Goal: Find specific page/section: Find specific page/section

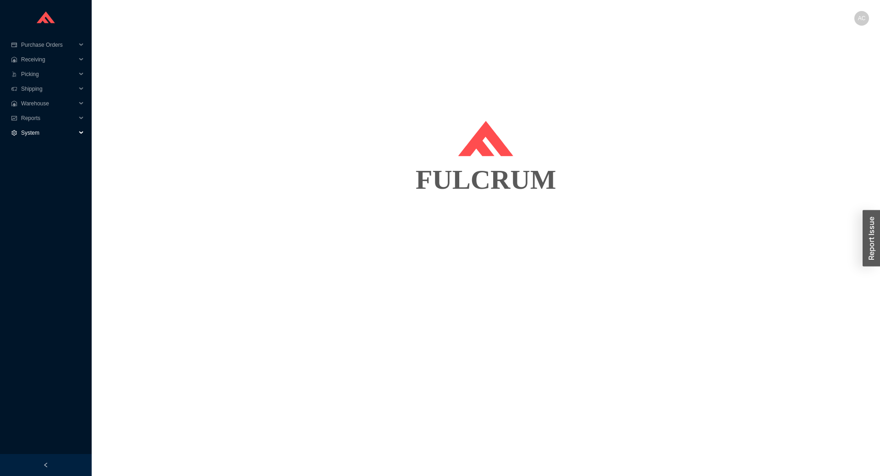
click at [80, 133] on icon at bounding box center [82, 133] width 5 height 0
click at [80, 132] on icon at bounding box center [82, 132] width 5 height 0
click at [81, 40] on div "Purchase Orders" at bounding box center [46, 45] width 92 height 15
click at [37, 106] on span "Receiving" at bounding box center [48, 103] width 55 height 15
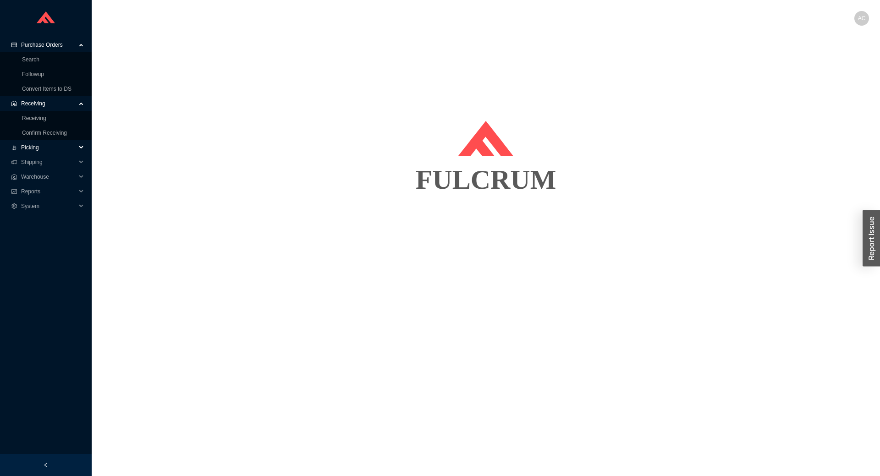
click at [44, 144] on span "Picking" at bounding box center [48, 147] width 55 height 15
click at [52, 172] on span "Shipping" at bounding box center [48, 177] width 55 height 15
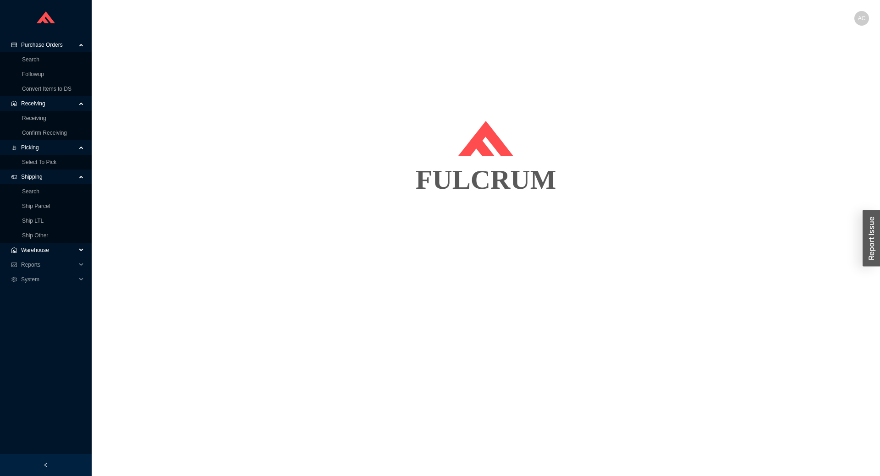
click at [49, 255] on span "Warehouse" at bounding box center [48, 250] width 55 height 15
click at [47, 314] on span "Reports" at bounding box center [48, 309] width 55 height 15
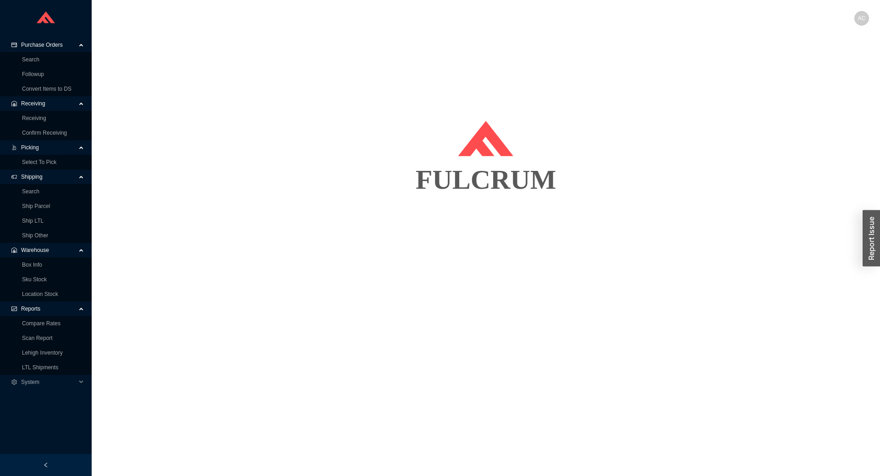
click at [54, 392] on ul "Purchase Orders Search Followup Convert Items to DS .warehouse_svg__a{fill:none…" at bounding box center [46, 225] width 92 height 374
click at [45, 382] on span "System" at bounding box center [48, 382] width 55 height 15
click at [56, 397] on link "Manufacturers" at bounding box center [39, 397] width 35 height 6
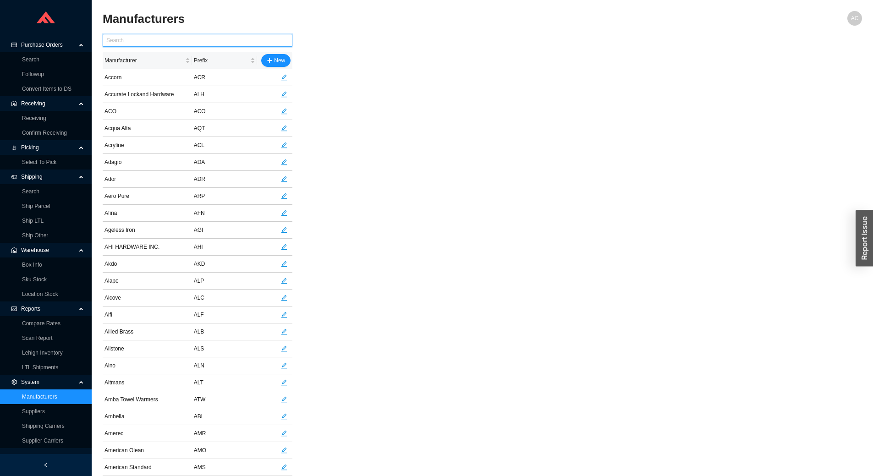
click at [154, 37] on input "text" at bounding box center [198, 40] width 190 height 13
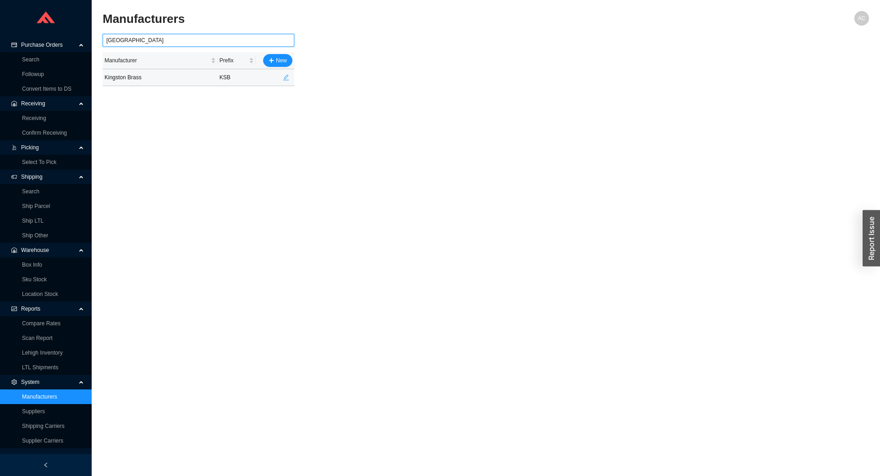
type input "kingston"
click at [287, 77] on icon "edit" at bounding box center [286, 78] width 6 height 6
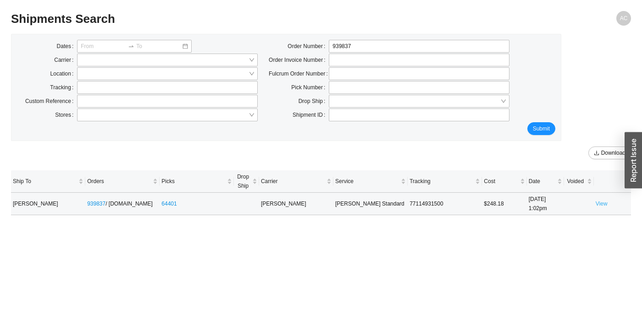
click at [601, 205] on link "View" at bounding box center [602, 204] width 12 height 6
